Goal: Transaction & Acquisition: Purchase product/service

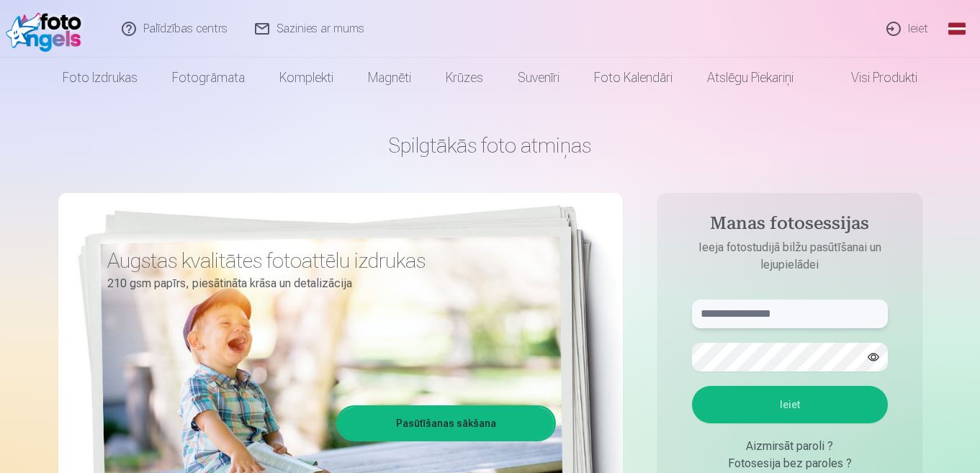
click at [802, 317] on input "text" at bounding box center [790, 313] width 196 height 29
type input "**********"
click at [777, 404] on button "Ieiet" at bounding box center [790, 404] width 196 height 37
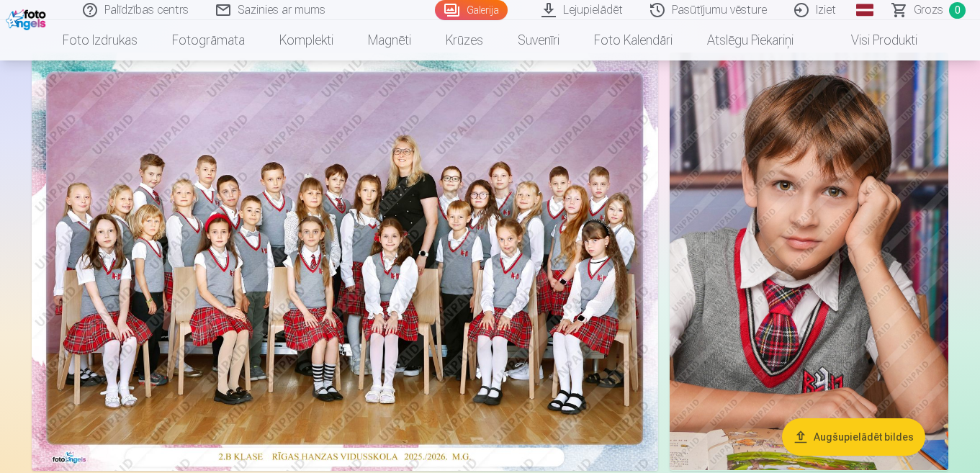
scroll to position [18, 0]
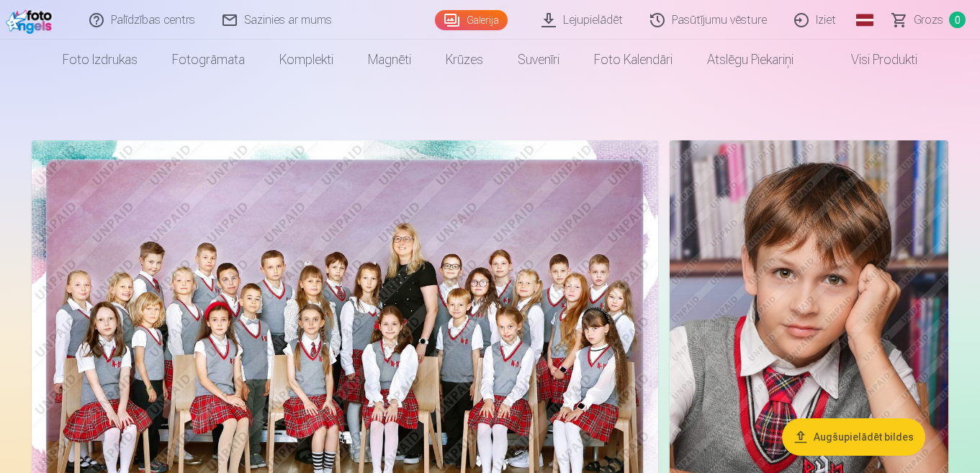
click at [306, 245] on img at bounding box center [345, 349] width 626 height 418
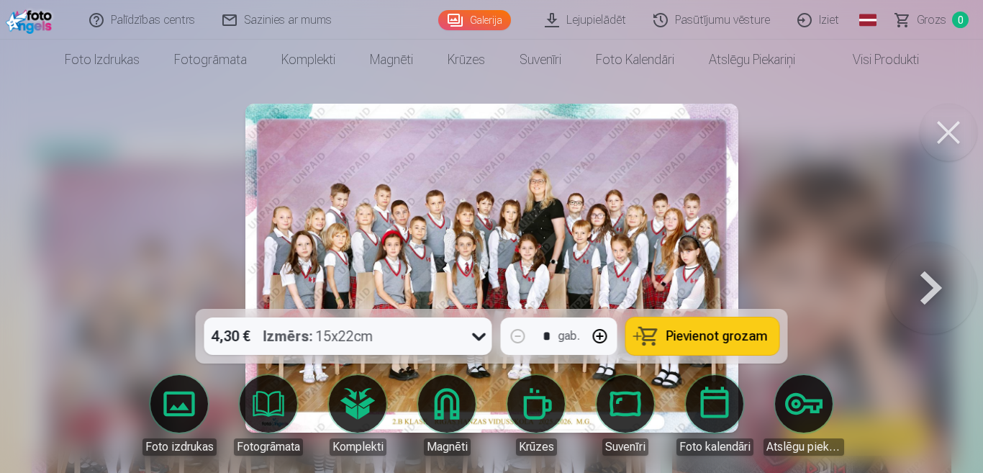
click at [672, 338] on span "Pievienot grozam" at bounding box center [716, 336] width 101 height 13
click at [958, 136] on button at bounding box center [949, 133] width 58 height 58
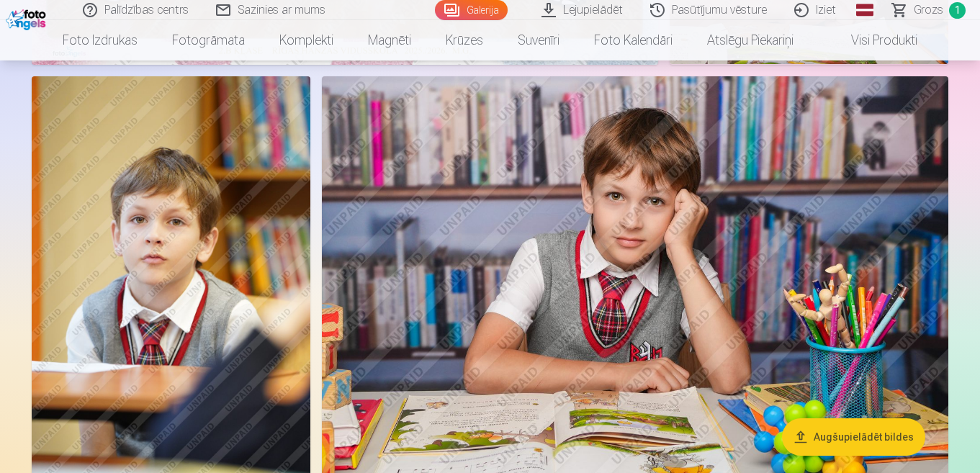
scroll to position [529, 0]
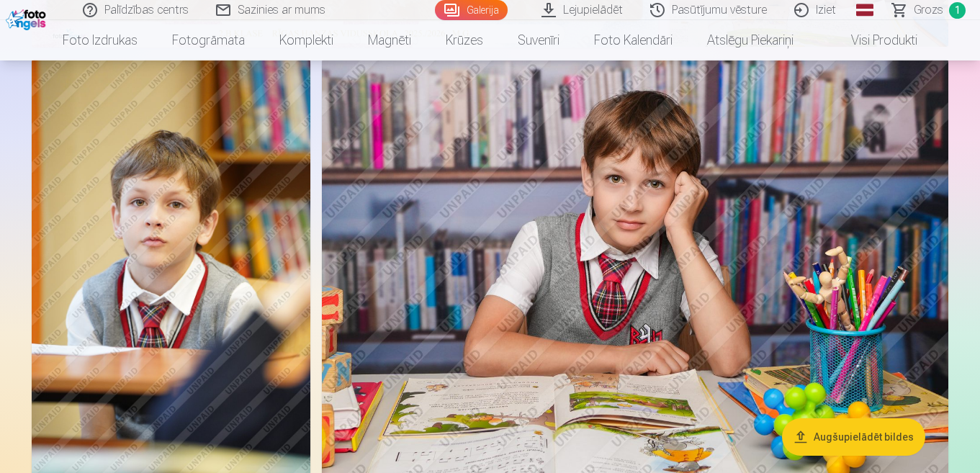
click at [176, 140] on img at bounding box center [171, 267] width 279 height 417
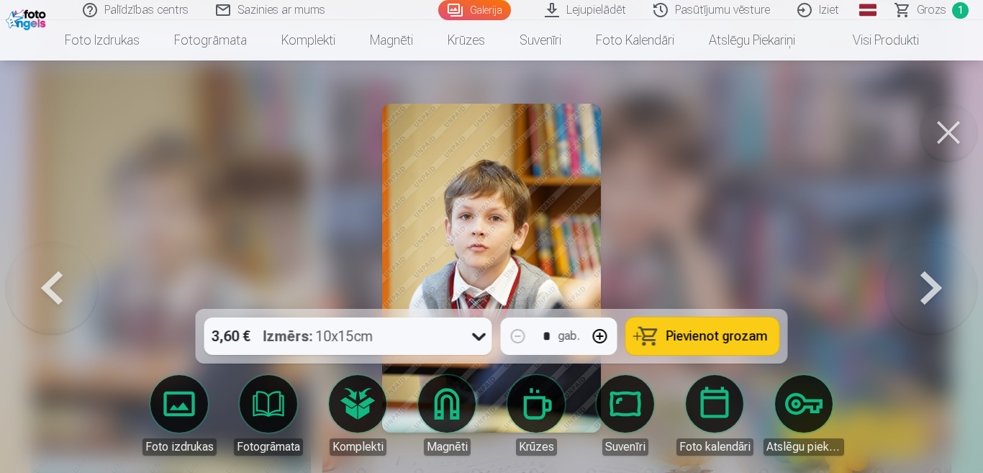
click at [715, 327] on button "Pievienot grozam" at bounding box center [702, 335] width 153 height 37
click at [954, 130] on button at bounding box center [949, 133] width 58 height 58
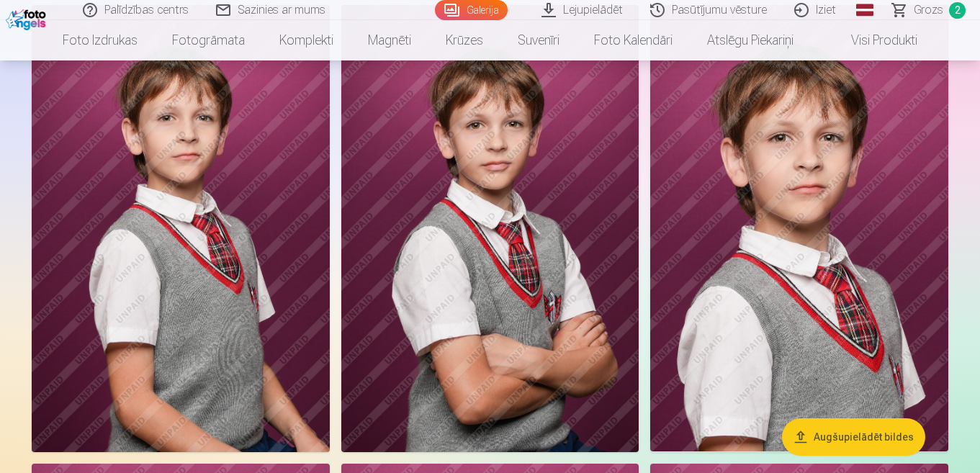
scroll to position [4906, 0]
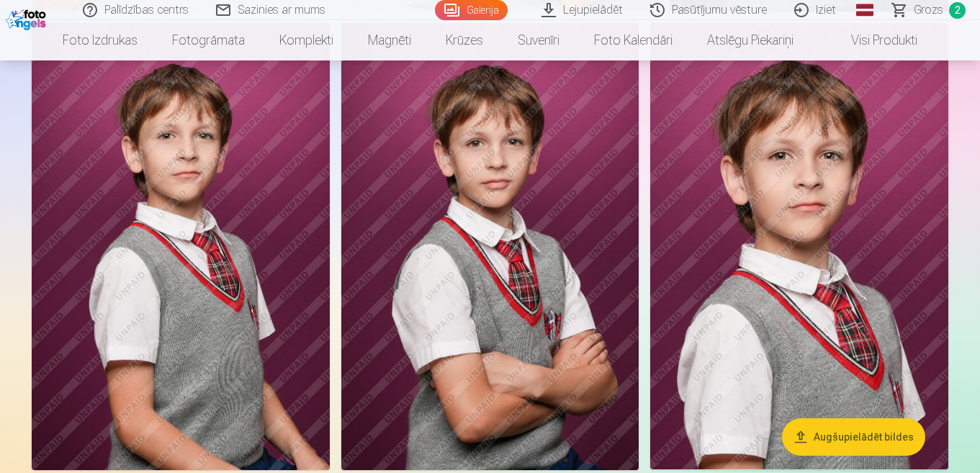
click at [583, 253] on img at bounding box center [490, 246] width 298 height 447
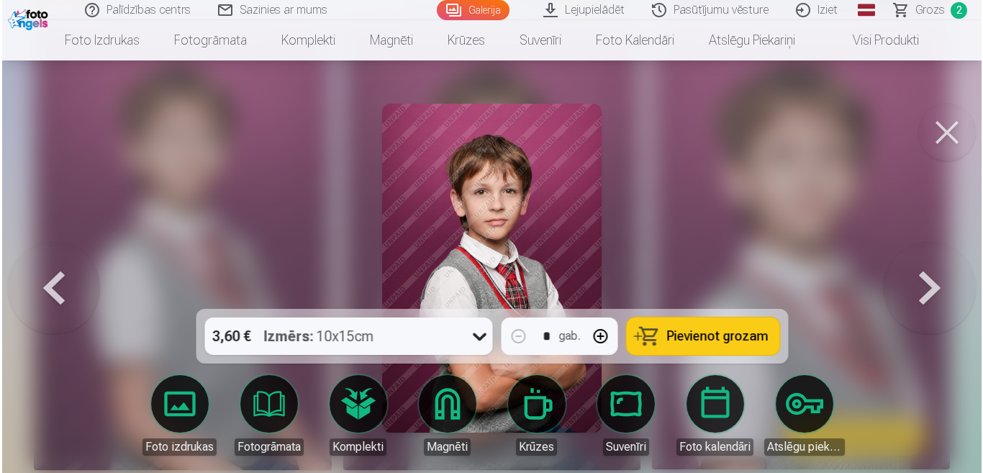
scroll to position [4923, 0]
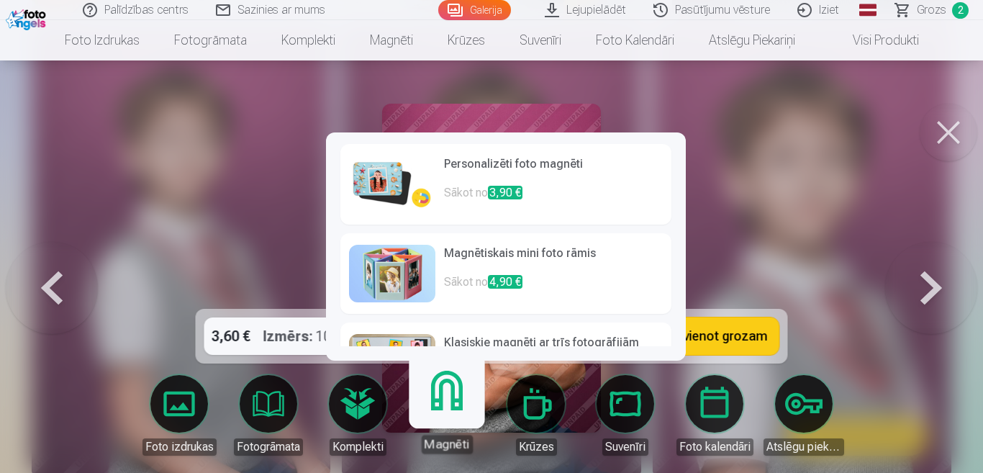
click at [452, 407] on link "Magnēti" at bounding box center [446, 409] width 89 height 89
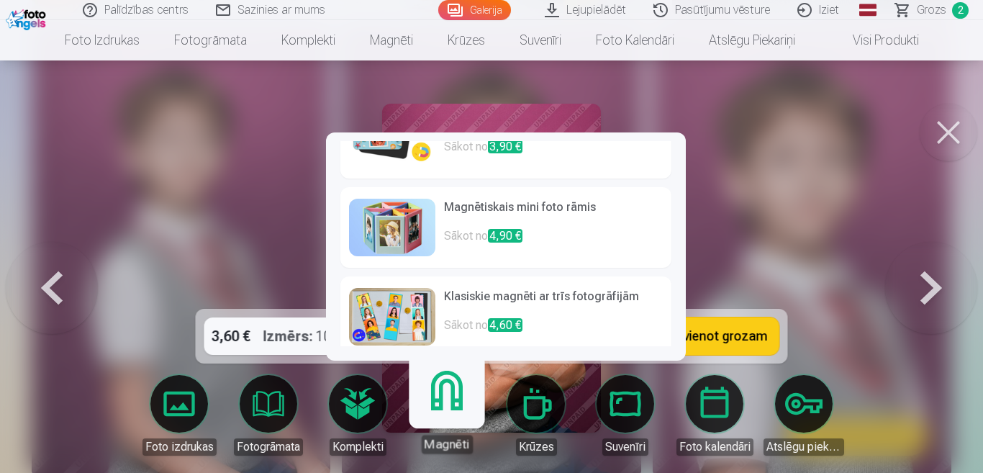
scroll to position [0, 0]
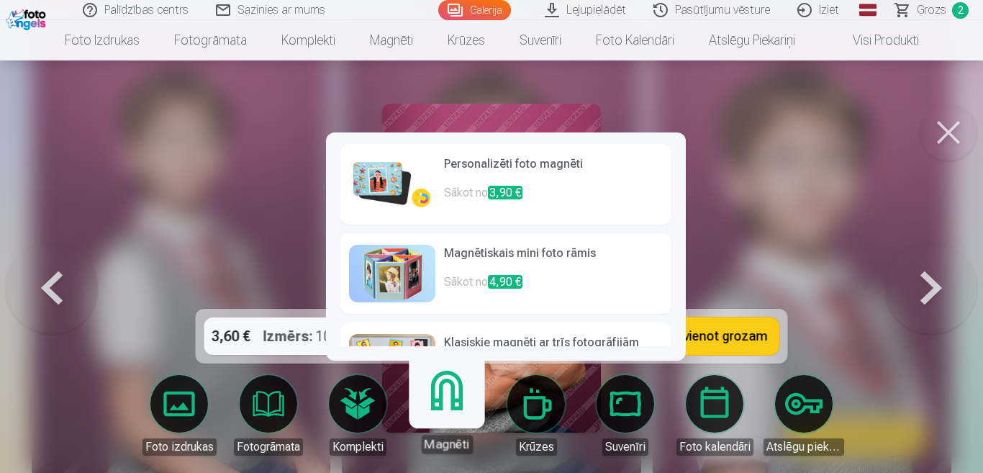
click at [420, 188] on img at bounding box center [392, 184] width 86 height 58
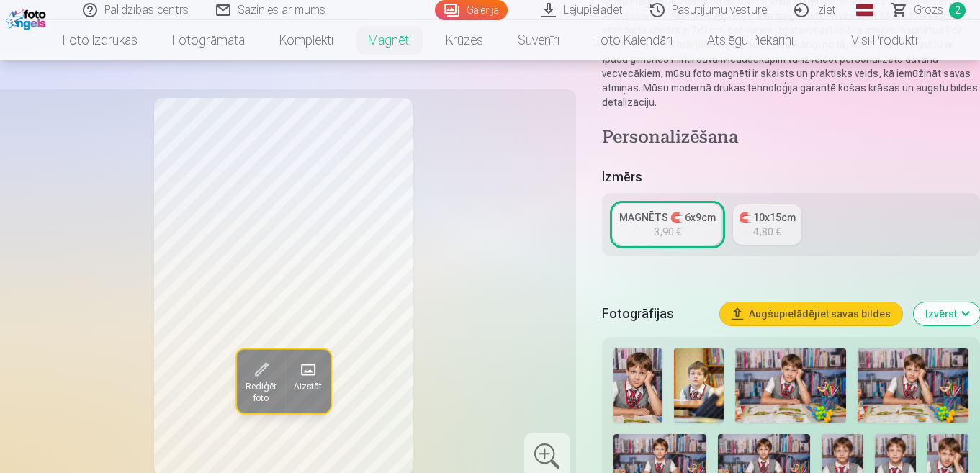
scroll to position [183, 0]
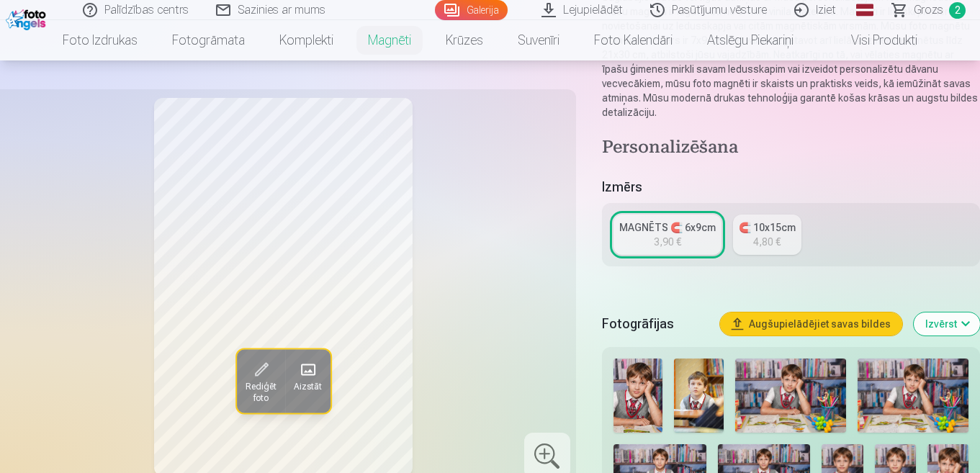
click at [674, 227] on div "MAGNĒTS 🧲 6x9cm" at bounding box center [667, 227] width 96 height 14
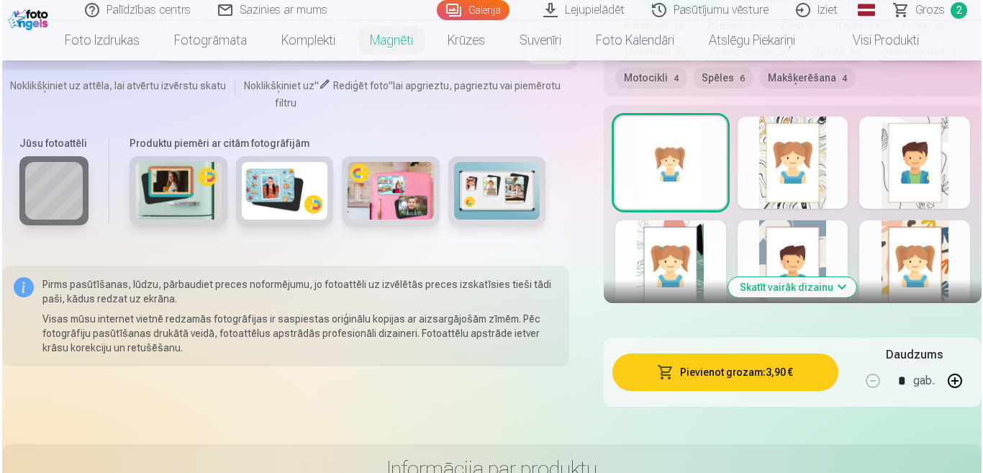
scroll to position [838, 0]
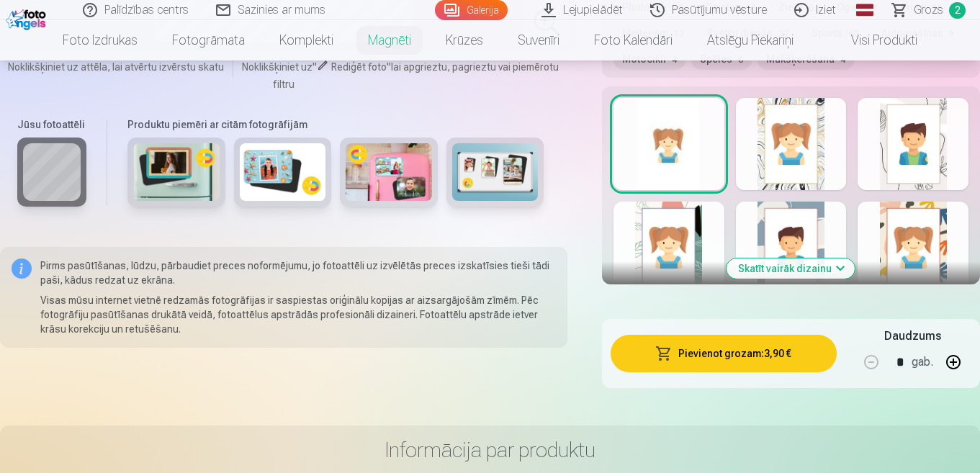
click at [951, 366] on button "button" at bounding box center [953, 362] width 35 height 35
type input "*"
click at [719, 345] on button "Pievienot grozam : 15,60 €" at bounding box center [723, 353] width 226 height 37
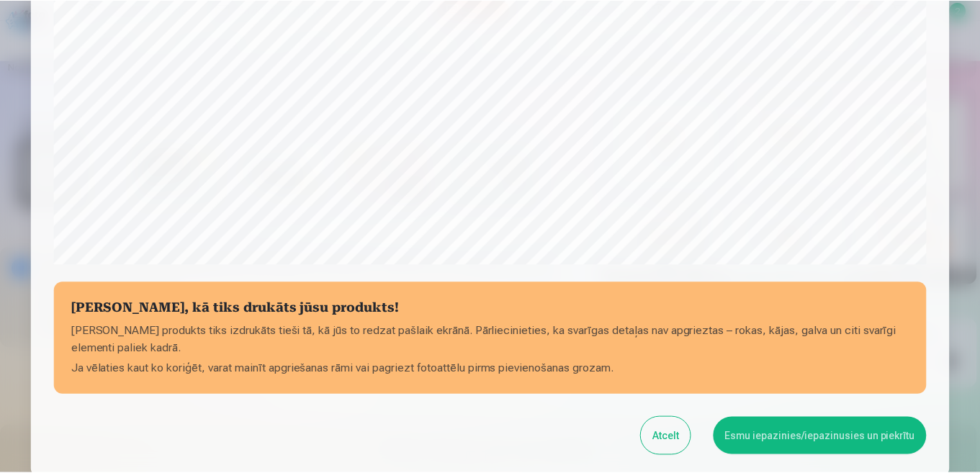
scroll to position [564, 0]
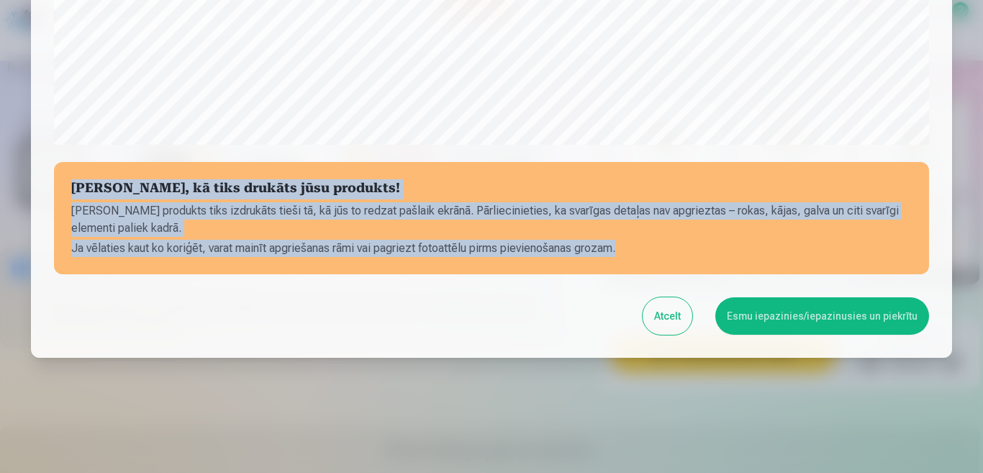
click at [776, 324] on button "Esmu iepazinies/iepazinusies un piekrītu" at bounding box center [822, 315] width 214 height 37
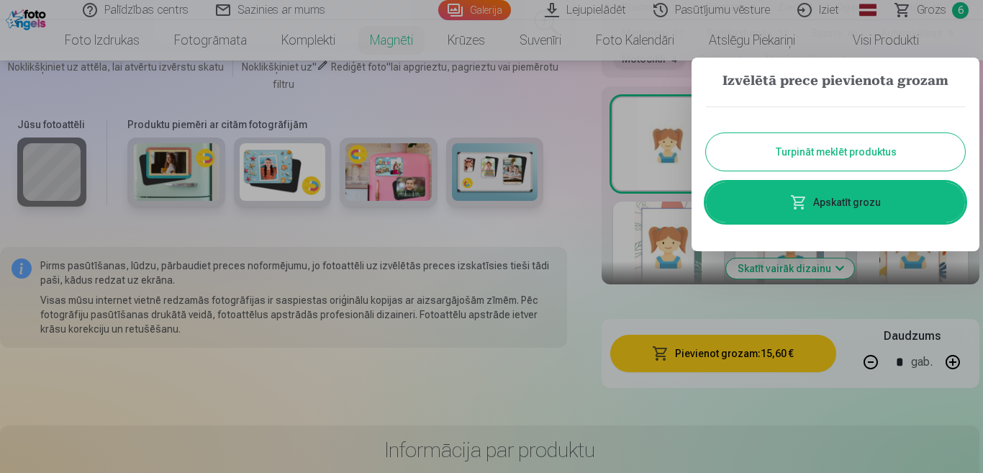
click at [792, 200] on span at bounding box center [798, 202] width 17 height 17
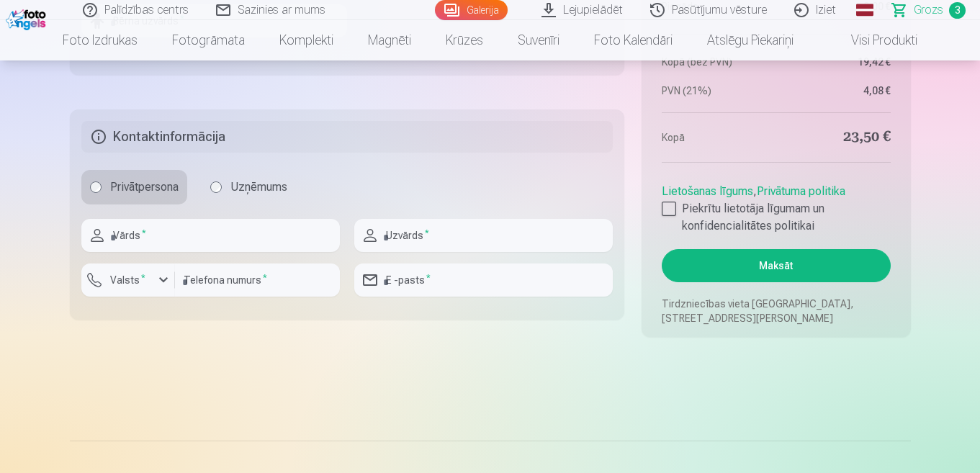
scroll to position [1077, 0]
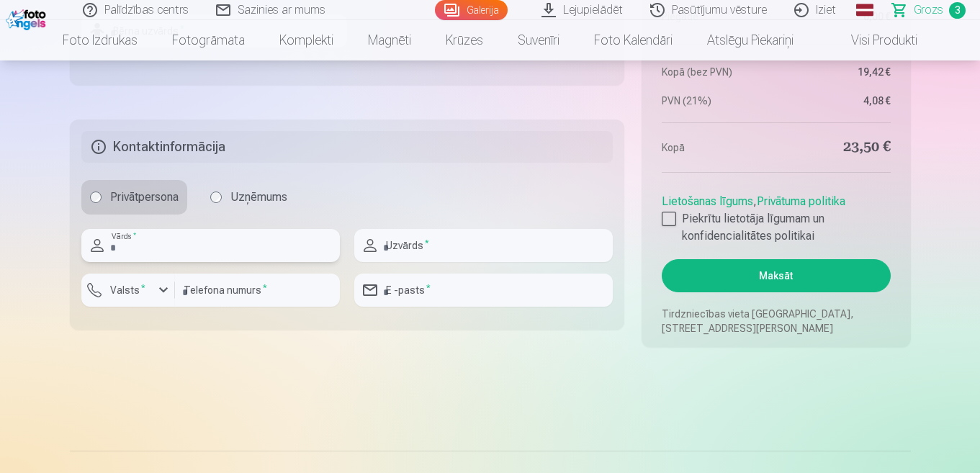
click at [160, 248] on input "text" at bounding box center [210, 245] width 258 height 33
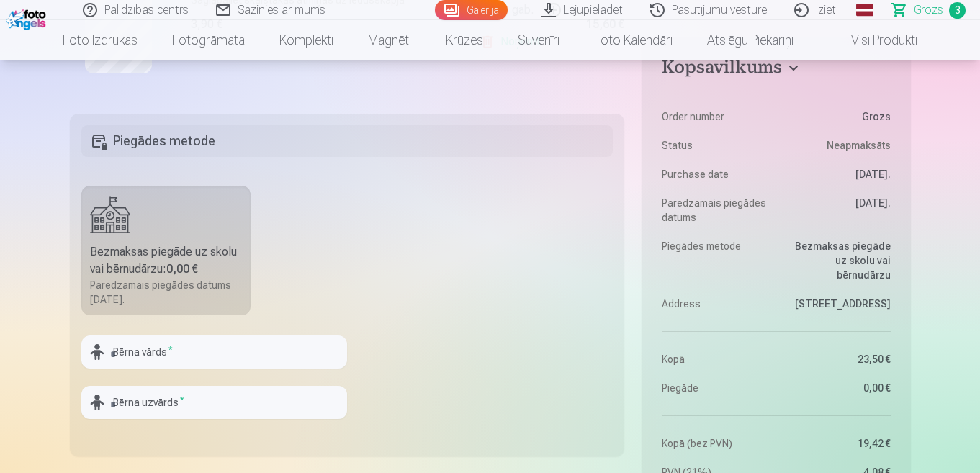
scroll to position [715, 0]
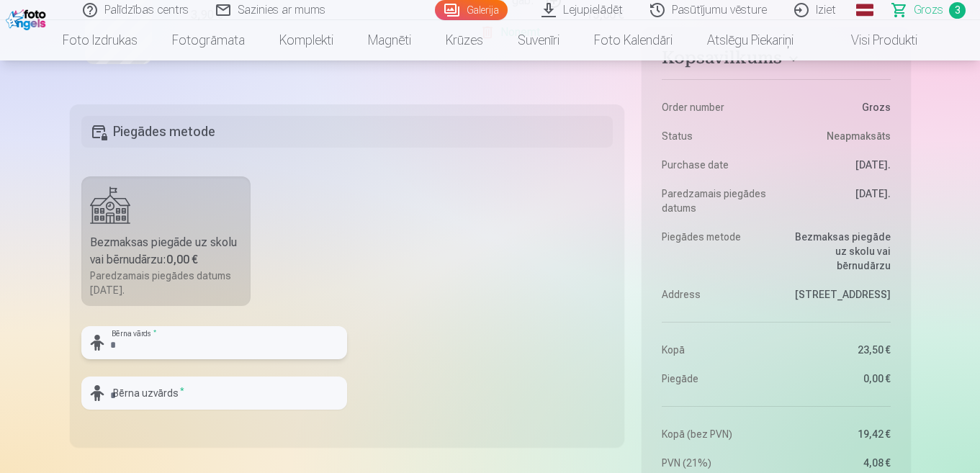
click at [155, 351] on input "text" at bounding box center [214, 342] width 266 height 33
type input "*******"
click at [155, 393] on input "text" at bounding box center [214, 392] width 266 height 33
type input "*******"
click at [443, 263] on fieldset "Piegādes metode Bezmaksas piegāde uz skolu vai bērnudārzu : 0,00 € Paredzamais …" at bounding box center [347, 275] width 555 height 343
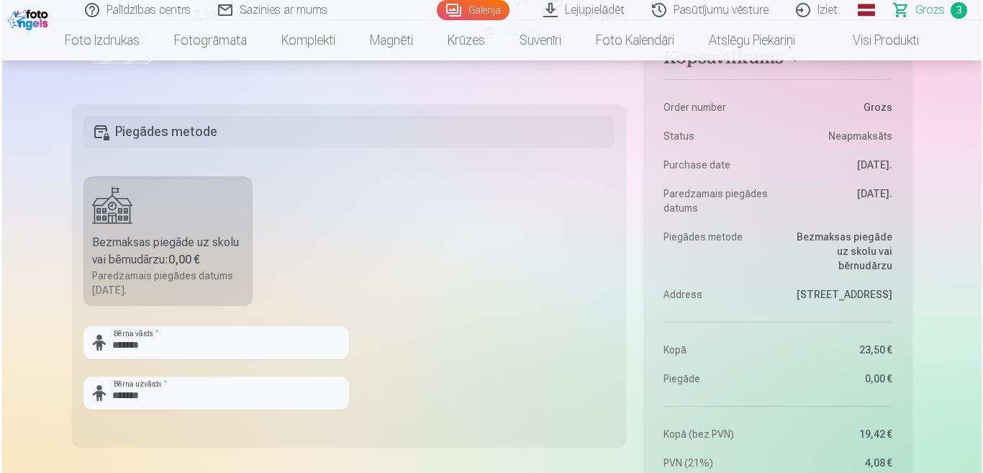
scroll to position [1106, 0]
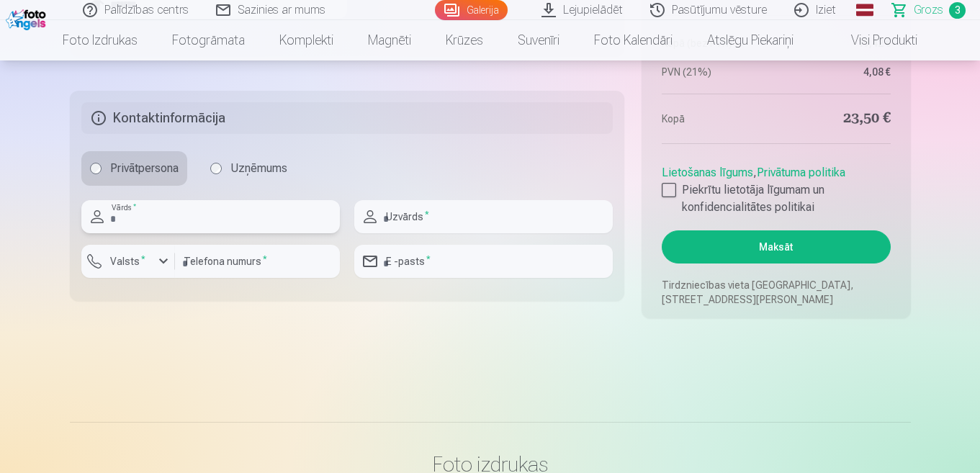
click at [148, 215] on input "text" at bounding box center [210, 216] width 258 height 33
type input "********"
click at [416, 220] on input "text" at bounding box center [483, 216] width 258 height 33
type input "******"
click at [166, 258] on div "button" at bounding box center [163, 261] width 17 height 17
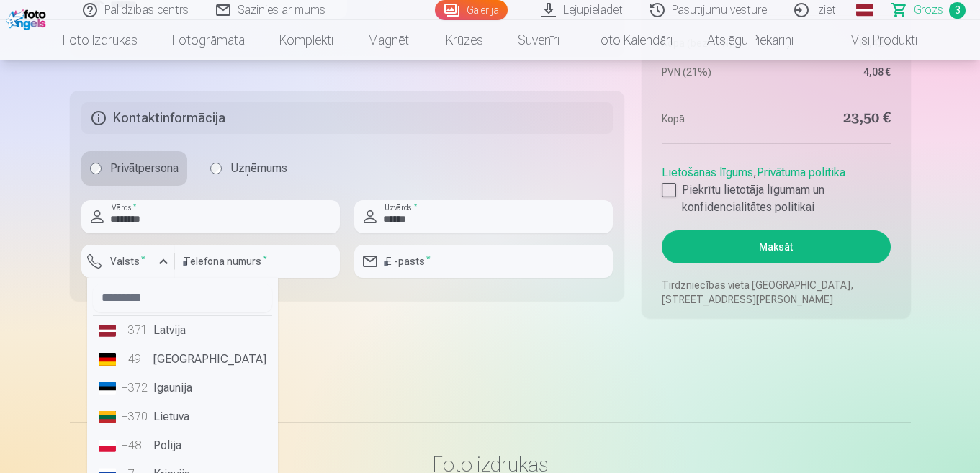
click at [170, 328] on li "+371 Latvija" at bounding box center [182, 330] width 179 height 29
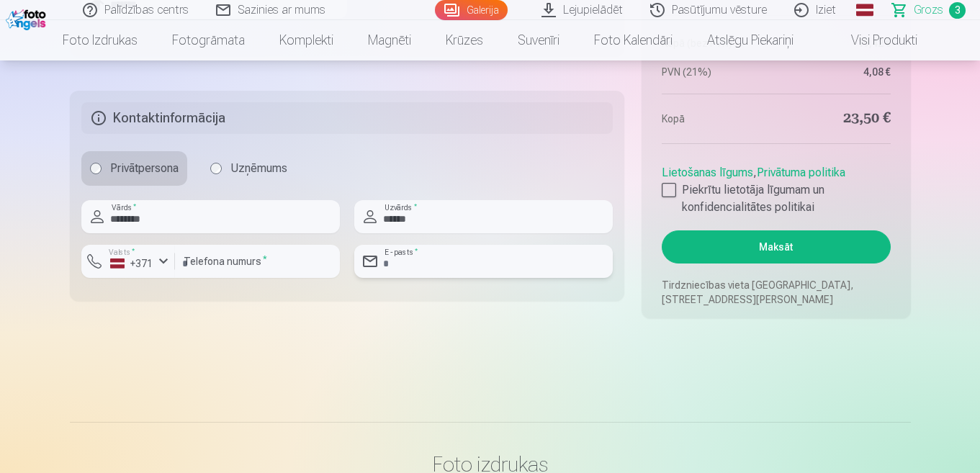
click at [463, 266] on input "email" at bounding box center [483, 261] width 258 height 33
click at [417, 264] on input "email" at bounding box center [483, 261] width 258 height 33
type input "**********"
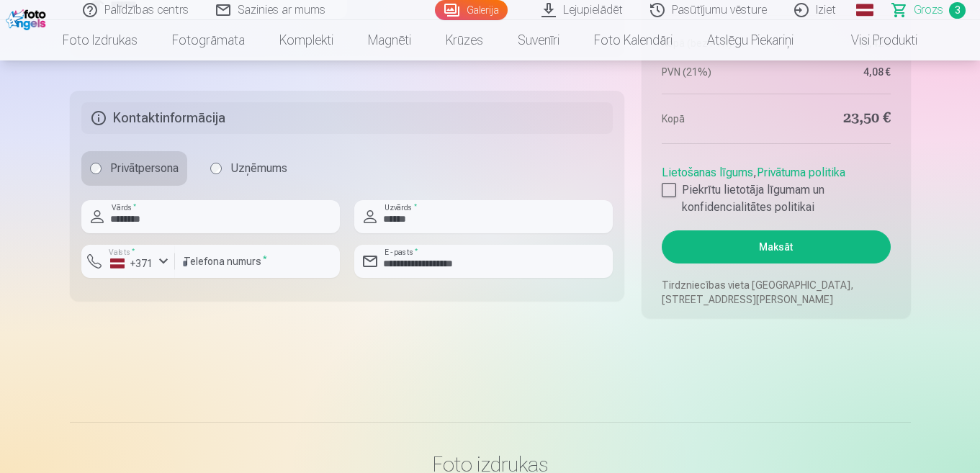
click at [668, 189] on div at bounding box center [668, 190] width 14 height 14
click at [668, 186] on div at bounding box center [668, 190] width 14 height 14
click at [790, 243] on button "Maksāt" at bounding box center [775, 246] width 228 height 33
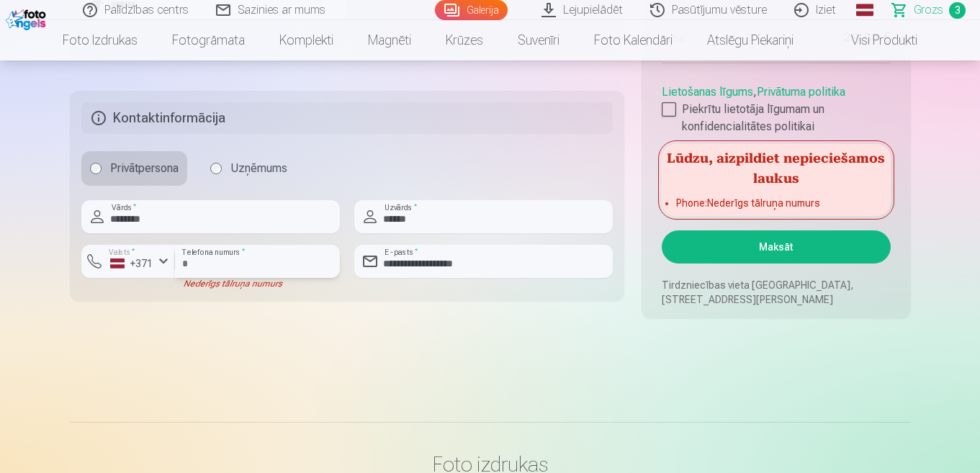
type input "********"
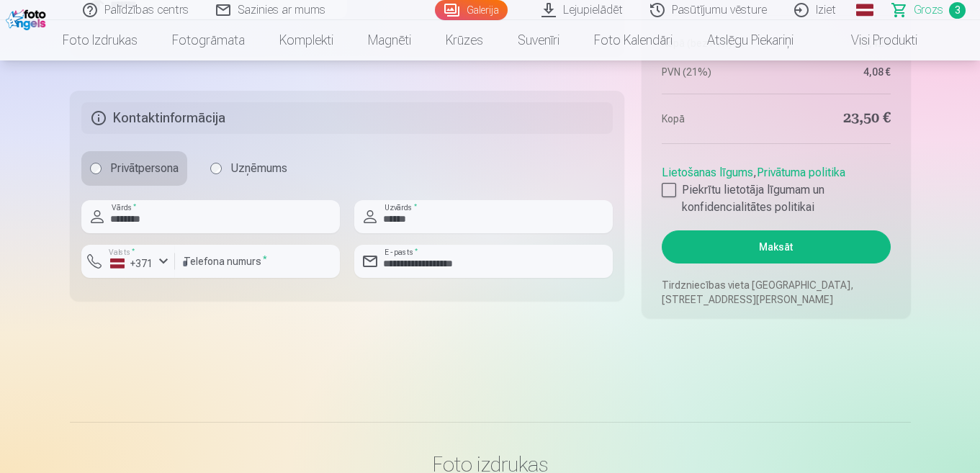
click at [797, 254] on button "Maksāt" at bounding box center [775, 246] width 228 height 33
